Goal: Transaction & Acquisition: Download file/media

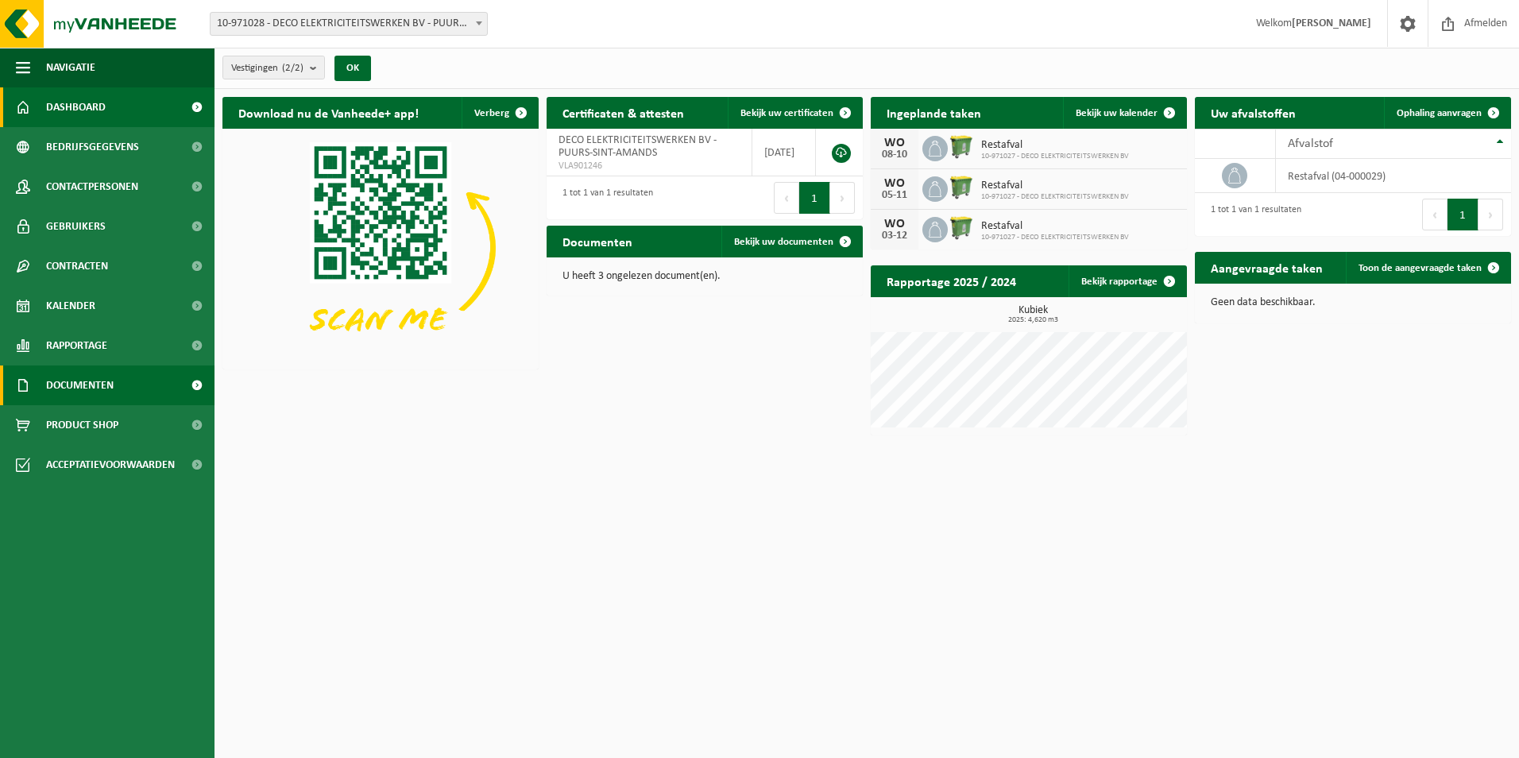
click at [88, 400] on span "Documenten" at bounding box center [80, 385] width 68 height 40
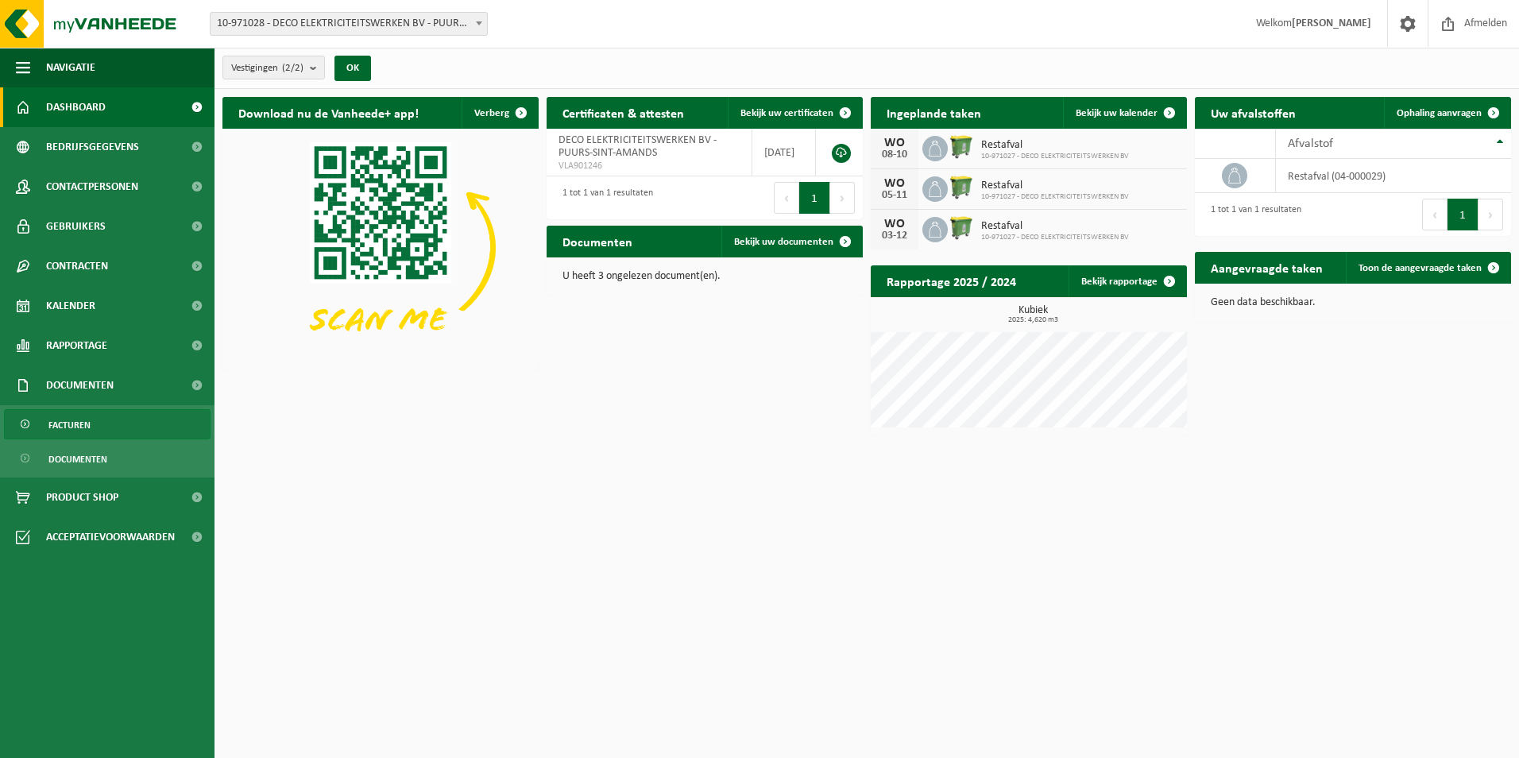
click at [82, 438] on span "Facturen" at bounding box center [69, 425] width 42 height 30
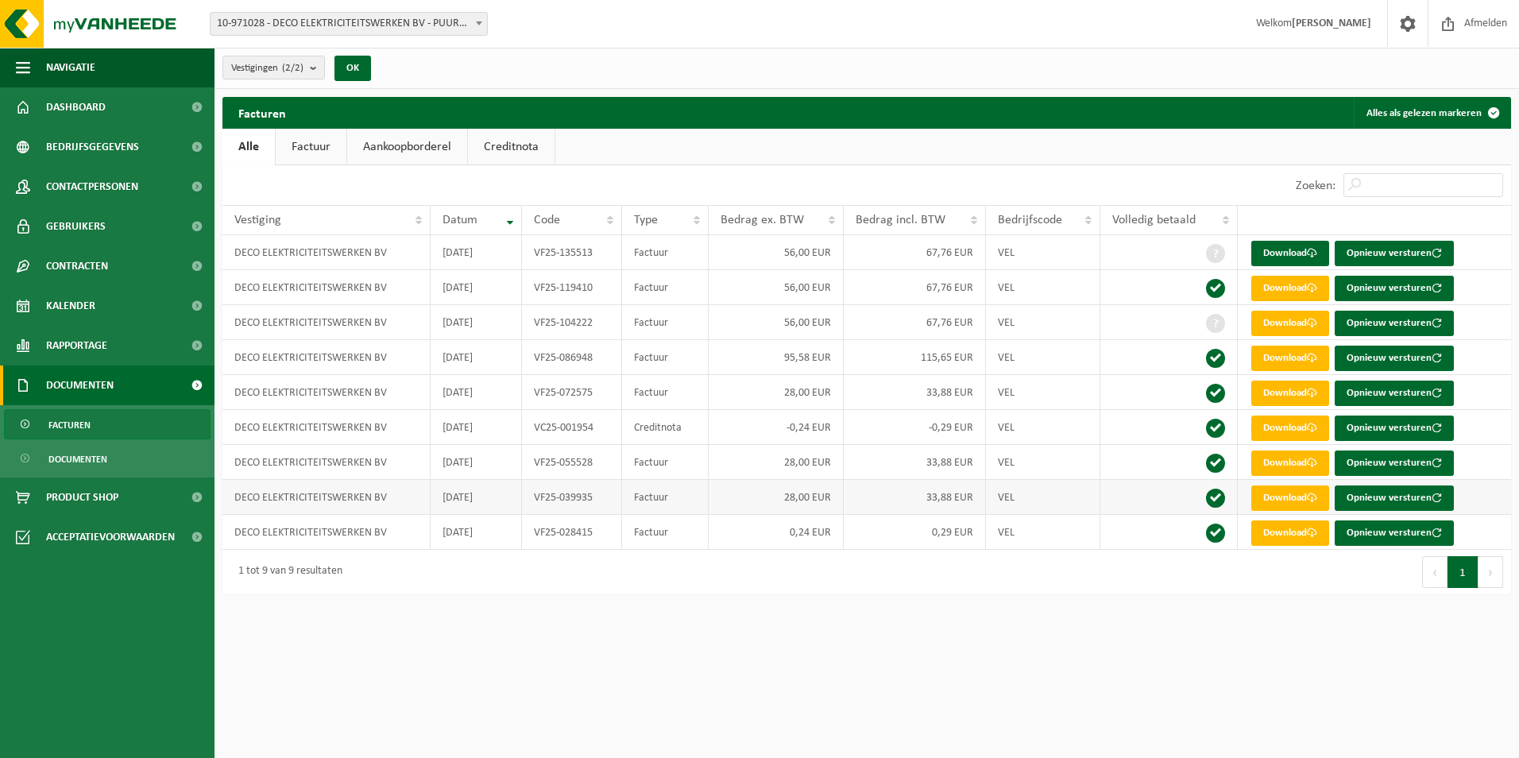
click at [1029, 504] on td "VEL" at bounding box center [1043, 497] width 114 height 35
click at [1277, 251] on link "Download" at bounding box center [1290, 253] width 78 height 25
click at [992, 44] on div "Vestiging: 10-971028 - DECO ELEKTRICITEITSWERKEN BV - PUURS-SINT-AMANDS 10-9710…" at bounding box center [759, 24] width 1519 height 48
click at [1283, 286] on link "Download" at bounding box center [1290, 288] width 78 height 25
click at [1272, 318] on link "Download" at bounding box center [1290, 323] width 78 height 25
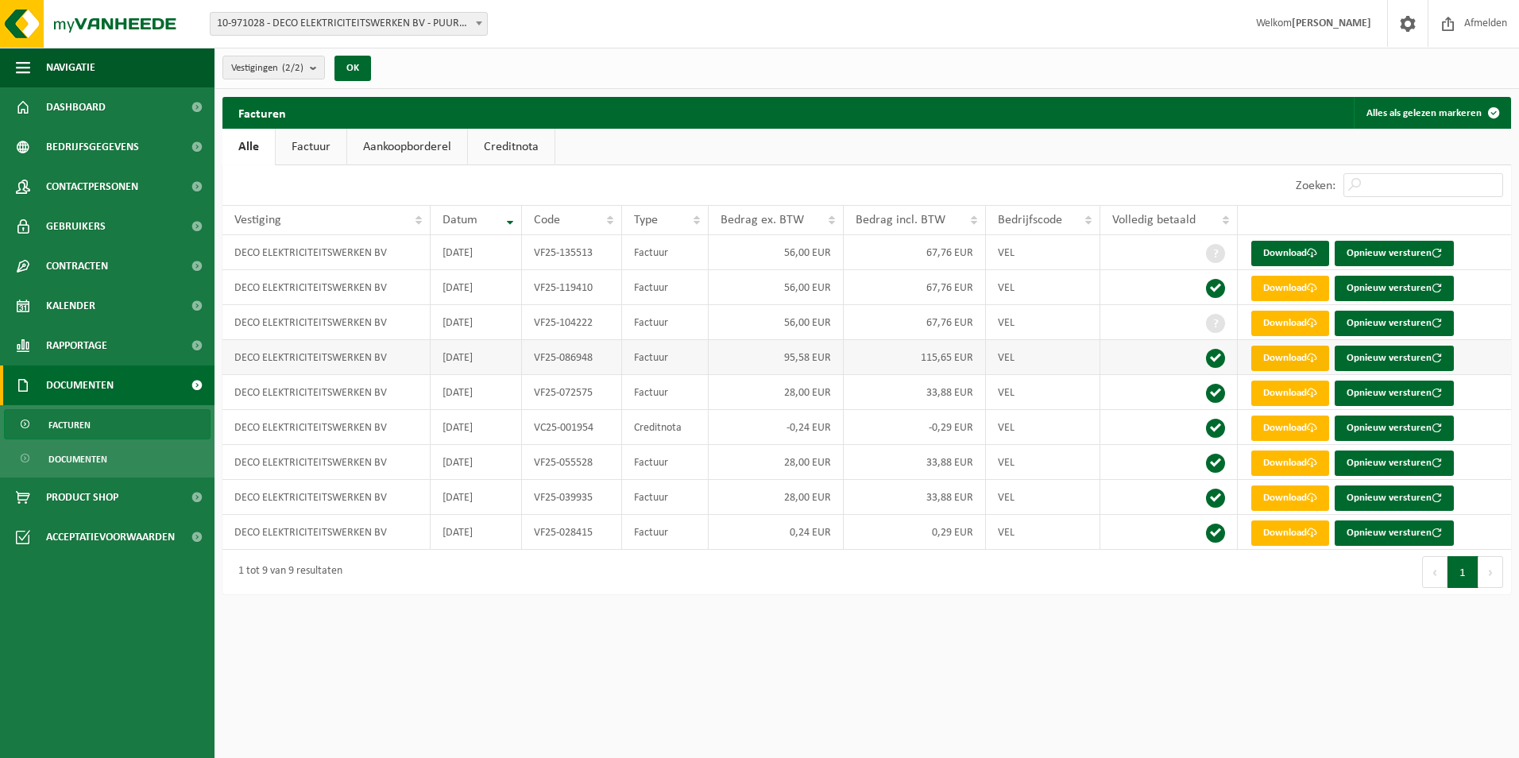
click at [1284, 354] on link "Download" at bounding box center [1290, 358] width 78 height 25
click at [771, 10] on div "Vestiging: 10-971028 - DECO ELEKTRICITEITSWERKEN BV - PUURS-SINT-AMANDS 10-9710…" at bounding box center [759, 24] width 1519 height 48
